Goal: Information Seeking & Learning: Find specific fact

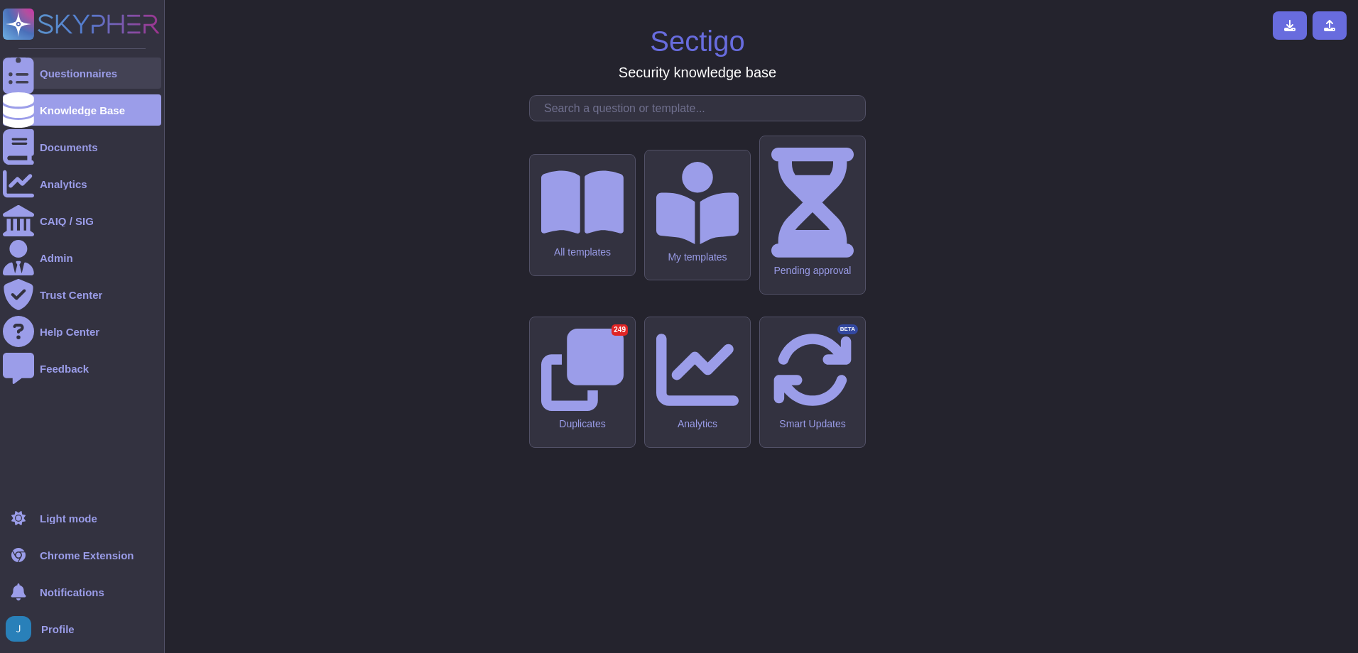
click at [61, 77] on div "Questionnaires" at bounding box center [78, 73] width 77 height 11
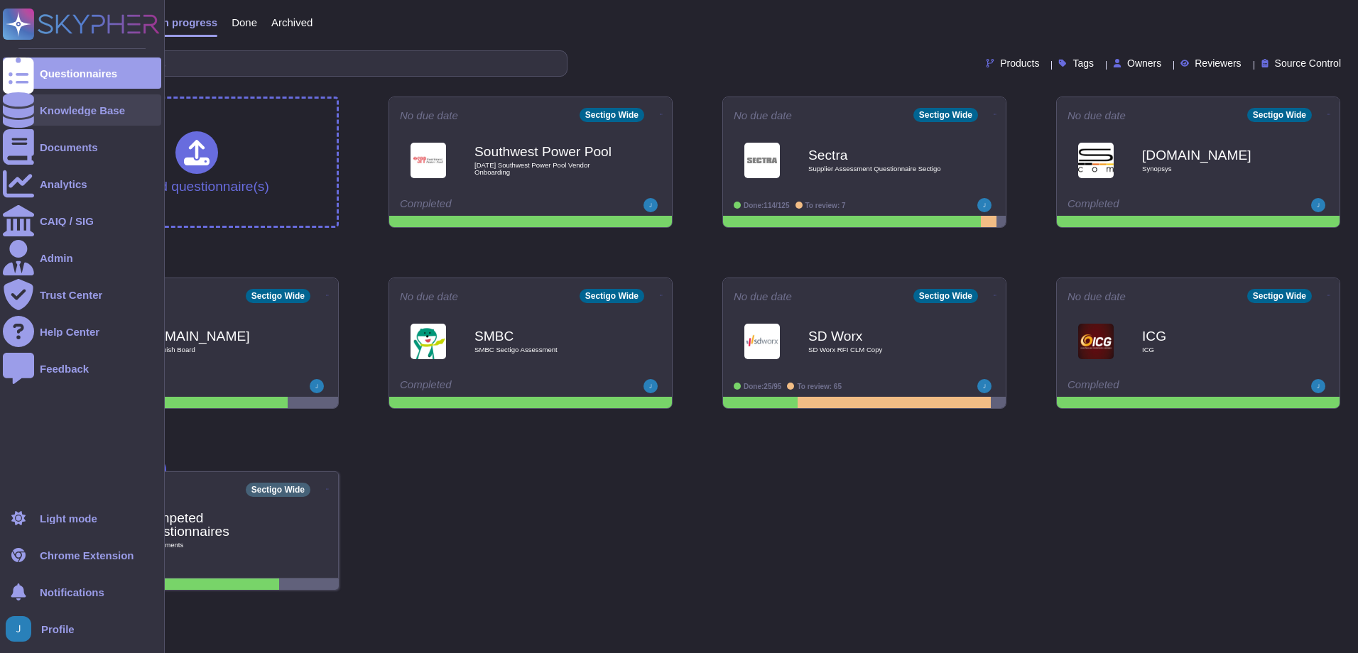
click at [44, 109] on div "Knowledge Base" at bounding box center [82, 110] width 85 height 11
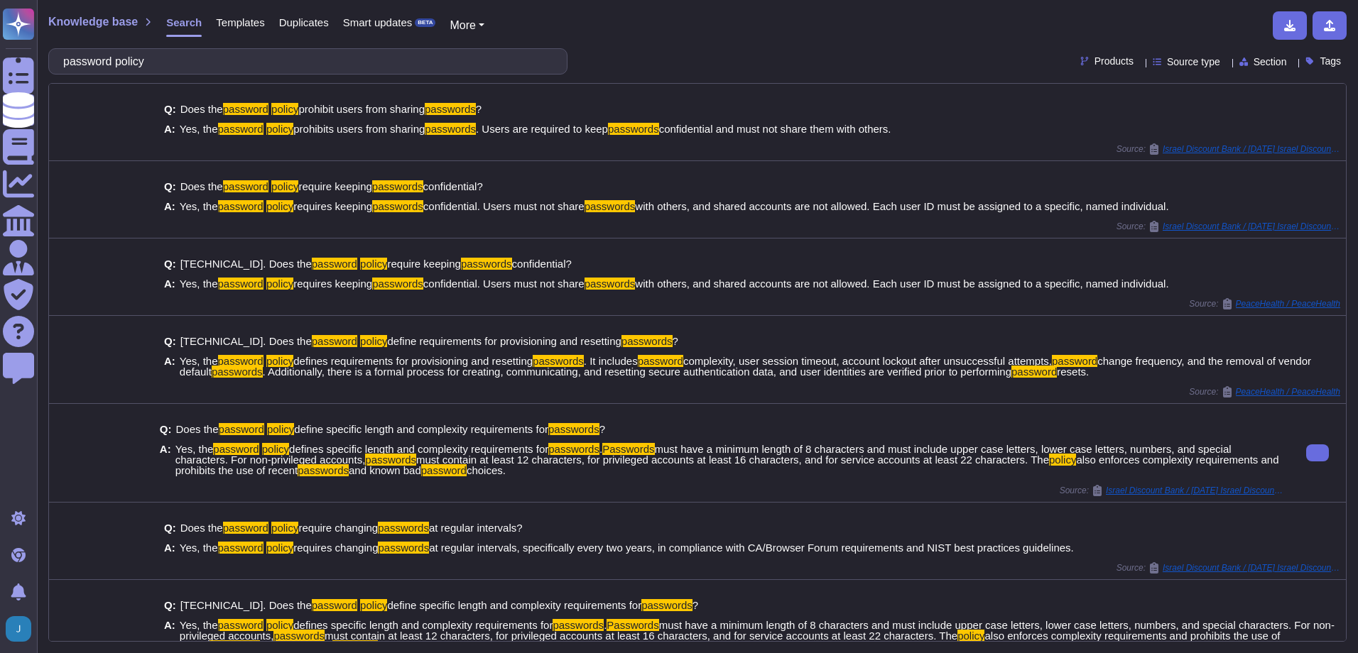
drag, startPoint x: 330, startPoint y: 445, endPoint x: 607, endPoint y: 446, distance: 277.0
click at [607, 446] on span "Yes, the password policy defines specific length and complexity requirements fo…" at bounding box center [729, 460] width 1108 height 32
drag, startPoint x: 607, startPoint y: 446, endPoint x: 676, endPoint y: 451, distance: 69.1
click at [676, 451] on span "must have a minimum length of 8 characters and must include upper case letters,…" at bounding box center [703, 454] width 1056 height 23
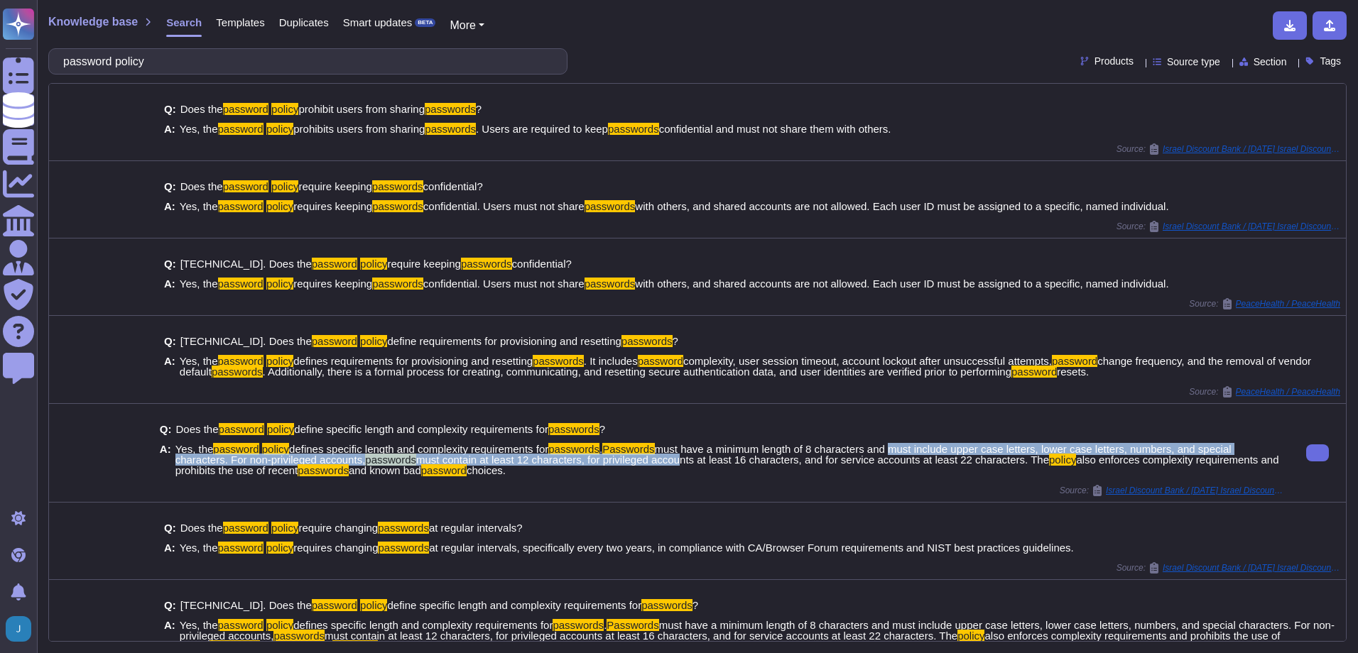
drag, startPoint x: 677, startPoint y: 452, endPoint x: 888, endPoint y: 448, distance: 211.0
click at [888, 448] on span "Yes, the password policy defines specific length and complexity requirements fo…" at bounding box center [729, 460] width 1108 height 32
drag, startPoint x: 888, startPoint y: 448, endPoint x: 853, endPoint y: 469, distance: 40.4
click at [853, 469] on span "Yes, the password policy defines specific length and complexity requirements fo…" at bounding box center [729, 460] width 1108 height 32
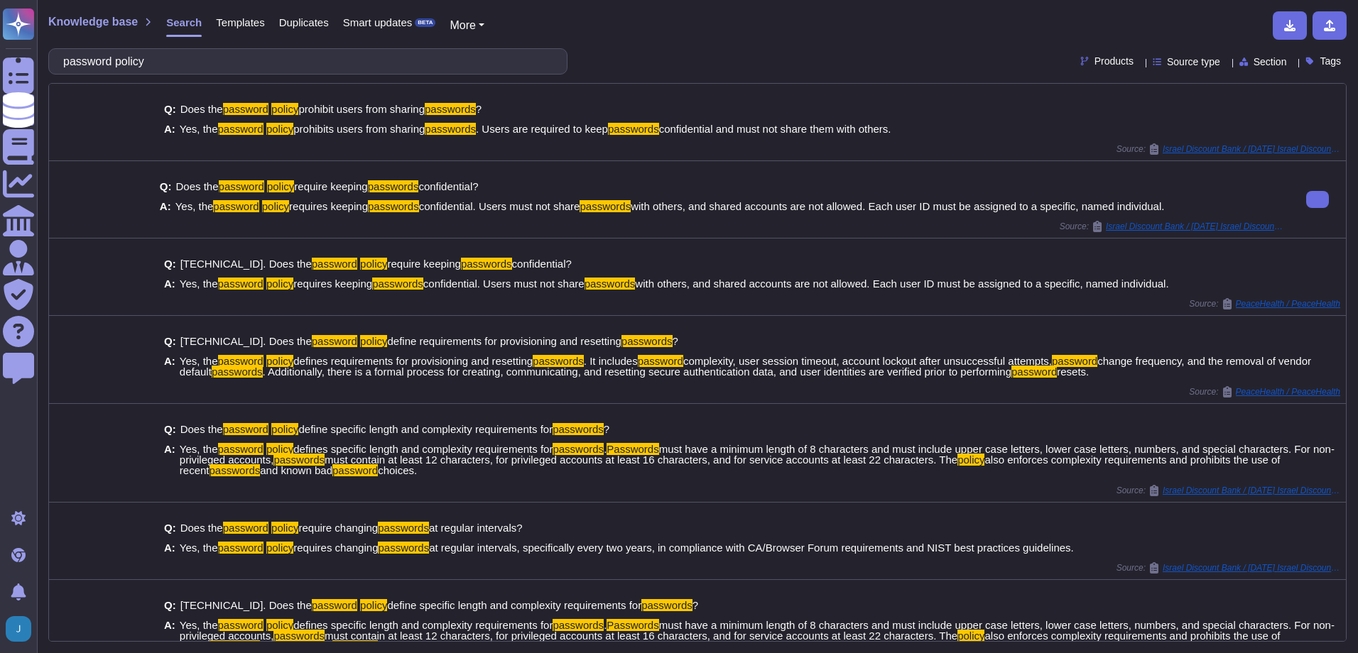
click at [669, 180] on div "Q: Does the password policy require keeping passwords confidential? A: Yes, the…" at bounding box center [722, 197] width 1124 height 48
click at [760, 229] on div "Source: Israel Discount Bank / [DATE] Israel Discount Bank SIG Lite 2021" at bounding box center [722, 226] width 1124 height 11
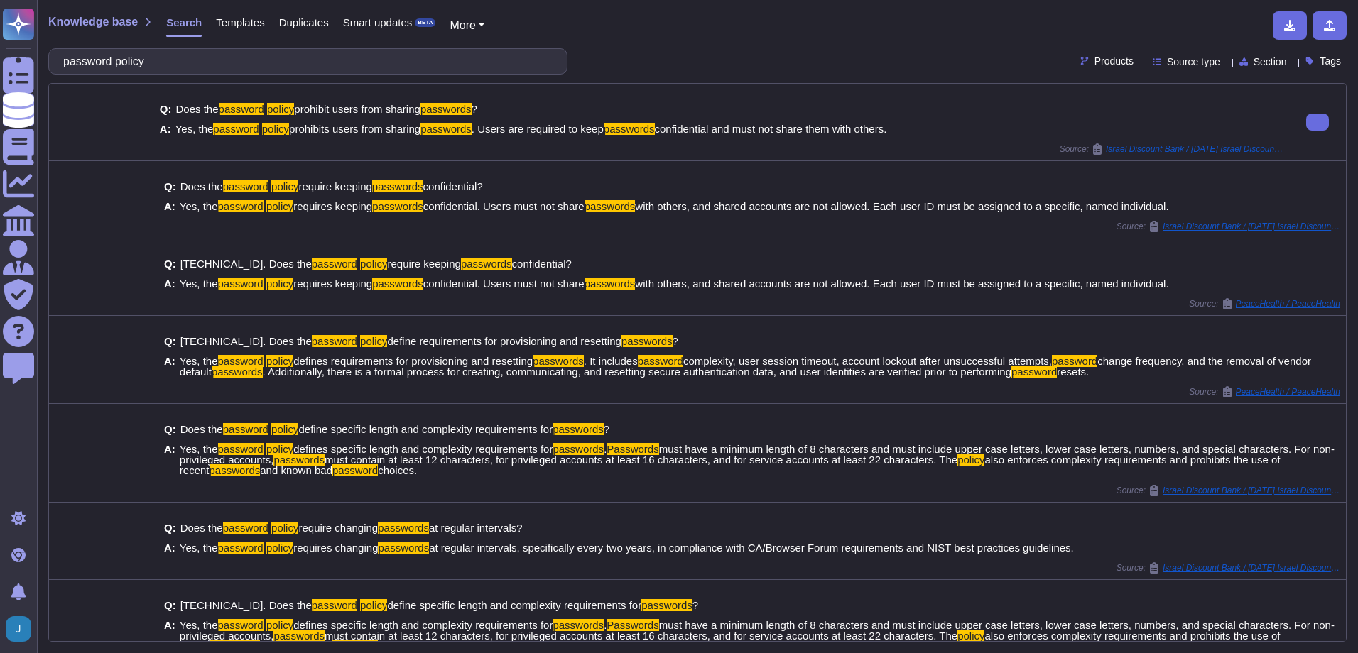
click at [568, 97] on div "Q: Does the password policy prohibit users from sharing passwords ? A: Yes, the…" at bounding box center [722, 119] width 1124 height 48
drag, startPoint x: 300, startPoint y: 64, endPoint x: 72, endPoint y: 45, distance: 228.7
click at [72, 45] on div "Knowledge base Search Templates Duplicates Smart updates BETA More password pol…" at bounding box center [697, 326] width 1321 height 653
click at [168, 61] on input "password policy" at bounding box center [304, 61] width 496 height 25
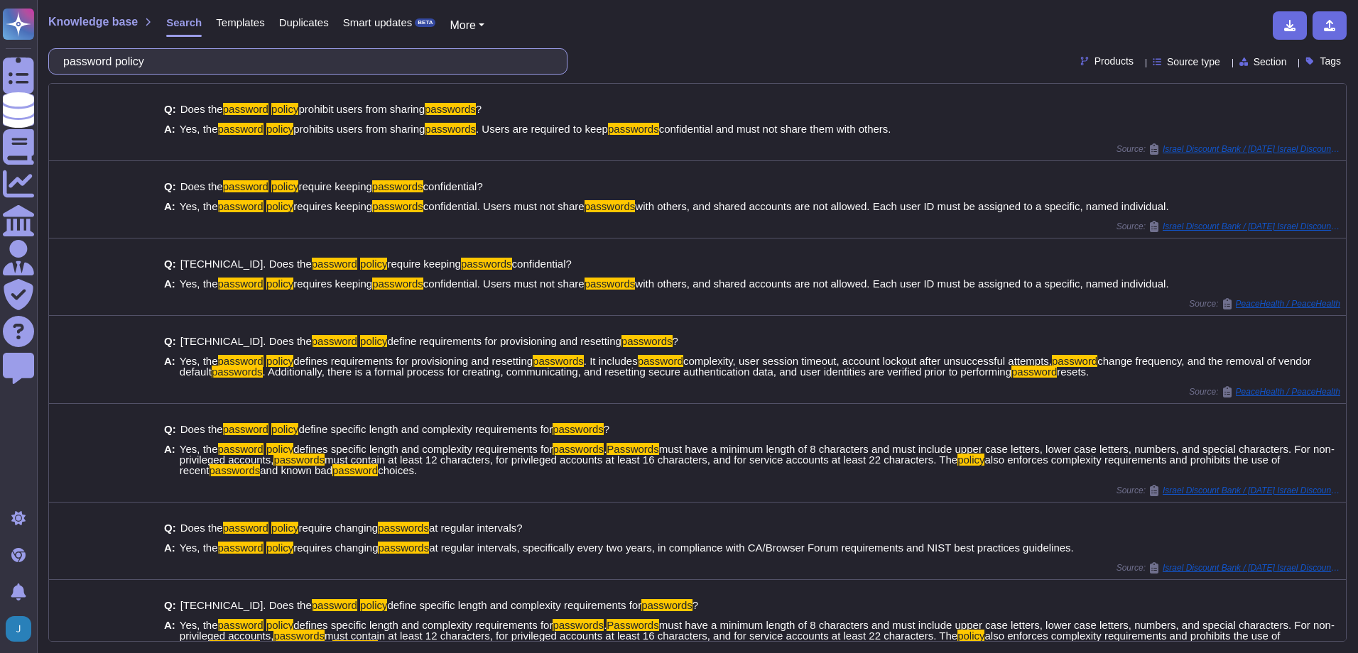
click at [168, 61] on input "password policy" at bounding box center [304, 61] width 496 height 25
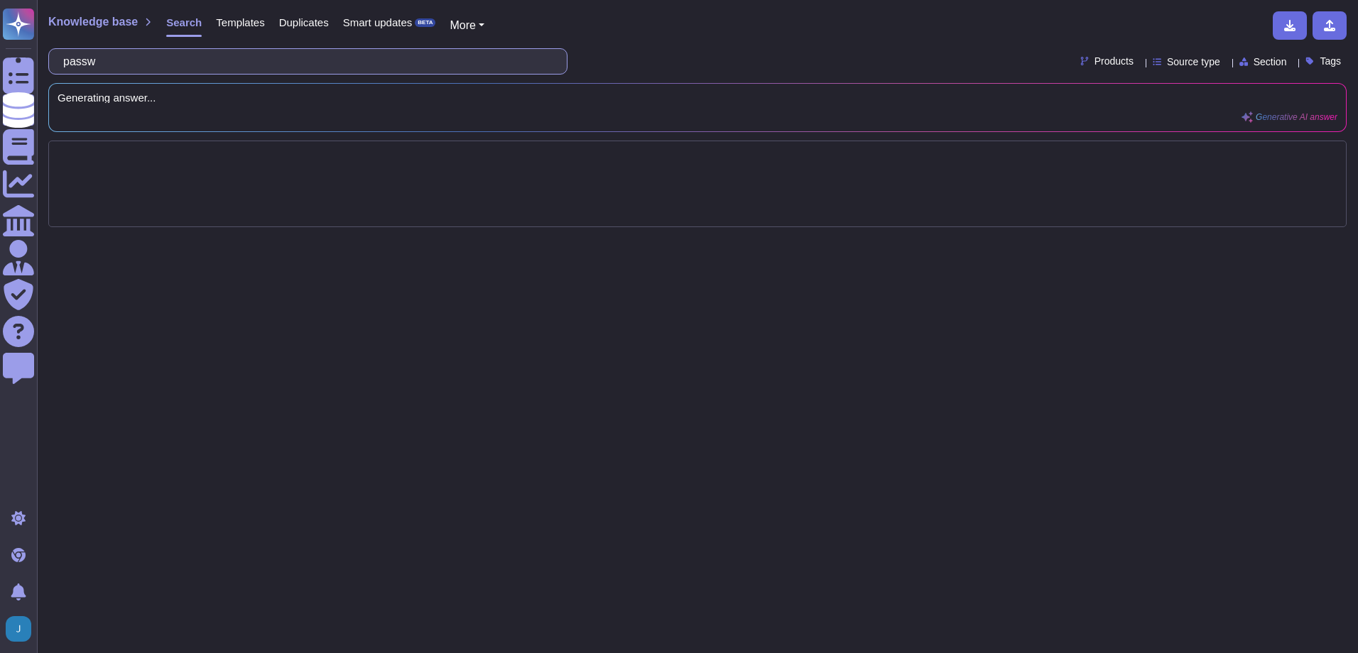
type input "pas"
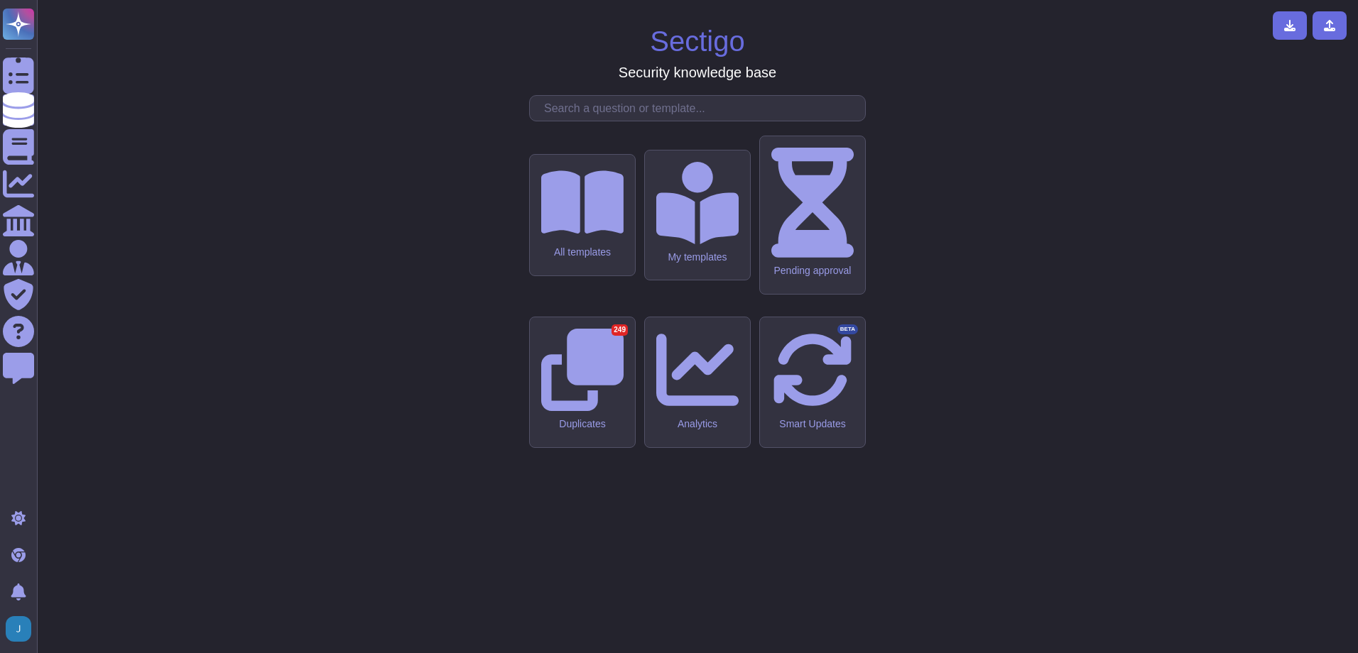
click at [668, 121] on input "text" at bounding box center [701, 108] width 328 height 25
click at [858, 58] on div "Sectigo Security knowledge base All templates My templates Pending approval Dup…" at bounding box center [697, 326] width 1298 height 631
